Goal: Information Seeking & Learning: Find specific fact

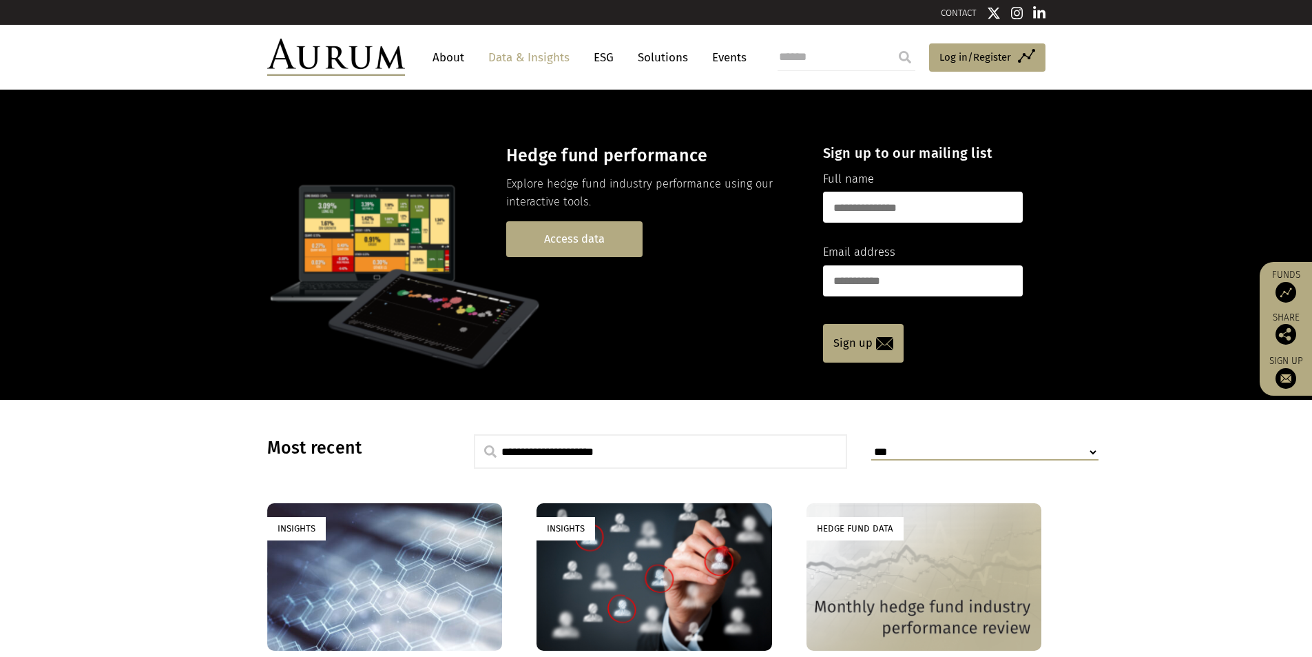
click at [568, 231] on link "Access data" at bounding box center [574, 238] width 136 height 35
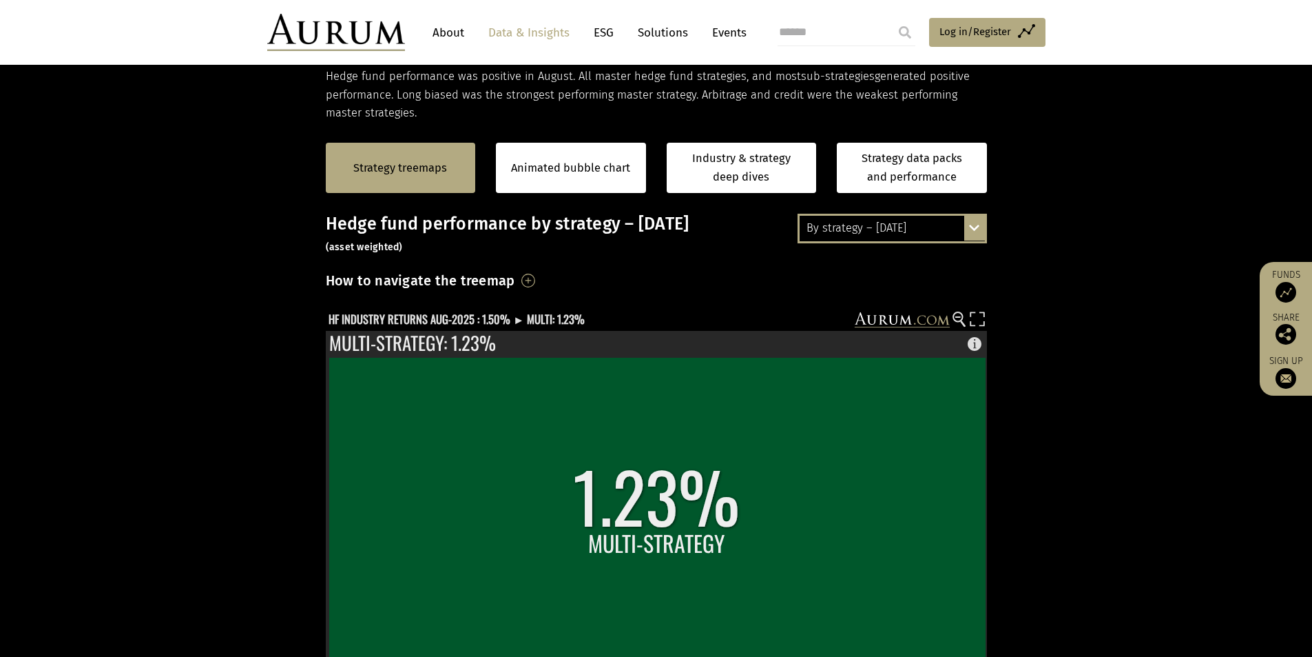
scroll to position [344, 0]
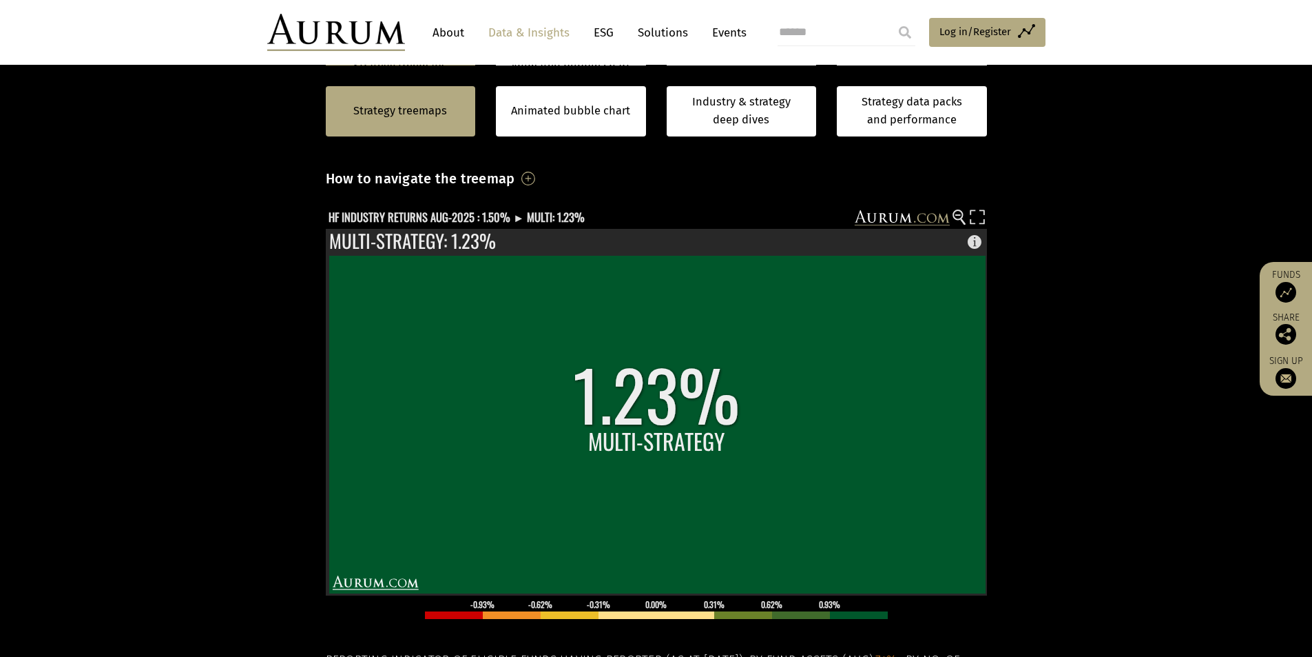
click at [81, 251] on section "Strategy treemaps Animated bubble chart Industry & strategy deep dives Strategy…" at bounding box center [656, 450] width 1312 height 861
click at [458, 211] on text "HF INDUSTRY RETURNS AUG-2025 : 1.50% ► MULTI: 1.23%" at bounding box center [457, 216] width 256 height 17
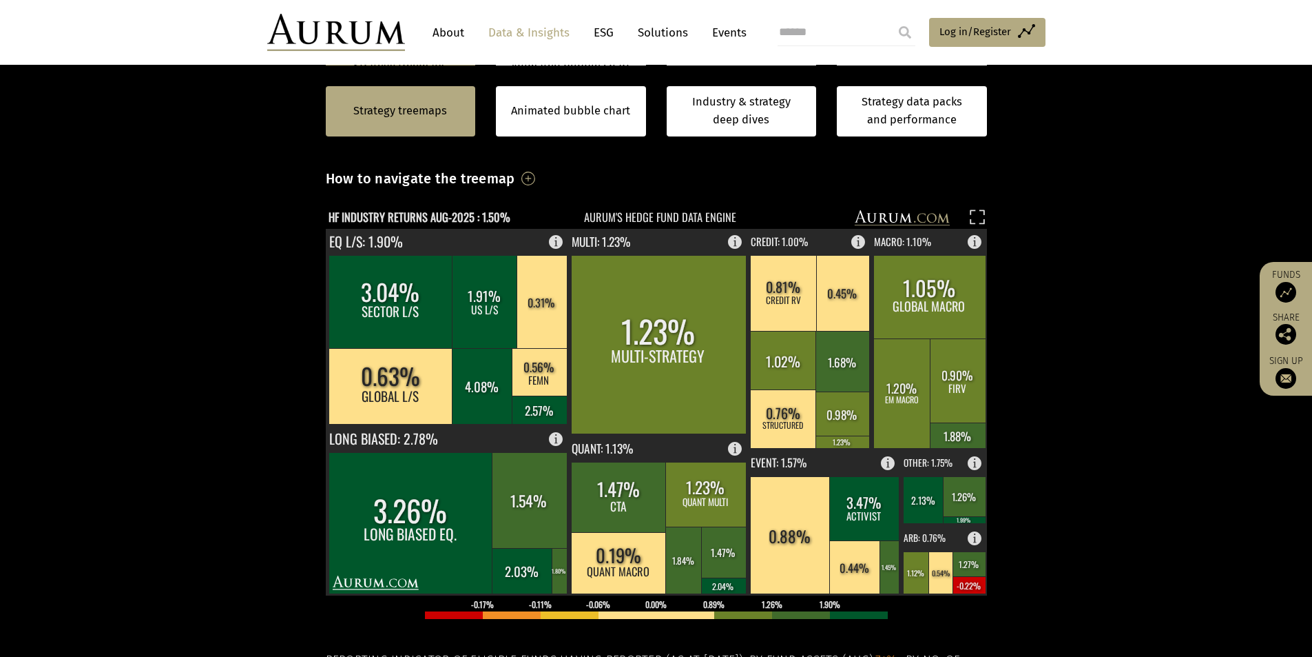
scroll to position [344, 0]
